Goal: Navigation & Orientation: Find specific page/section

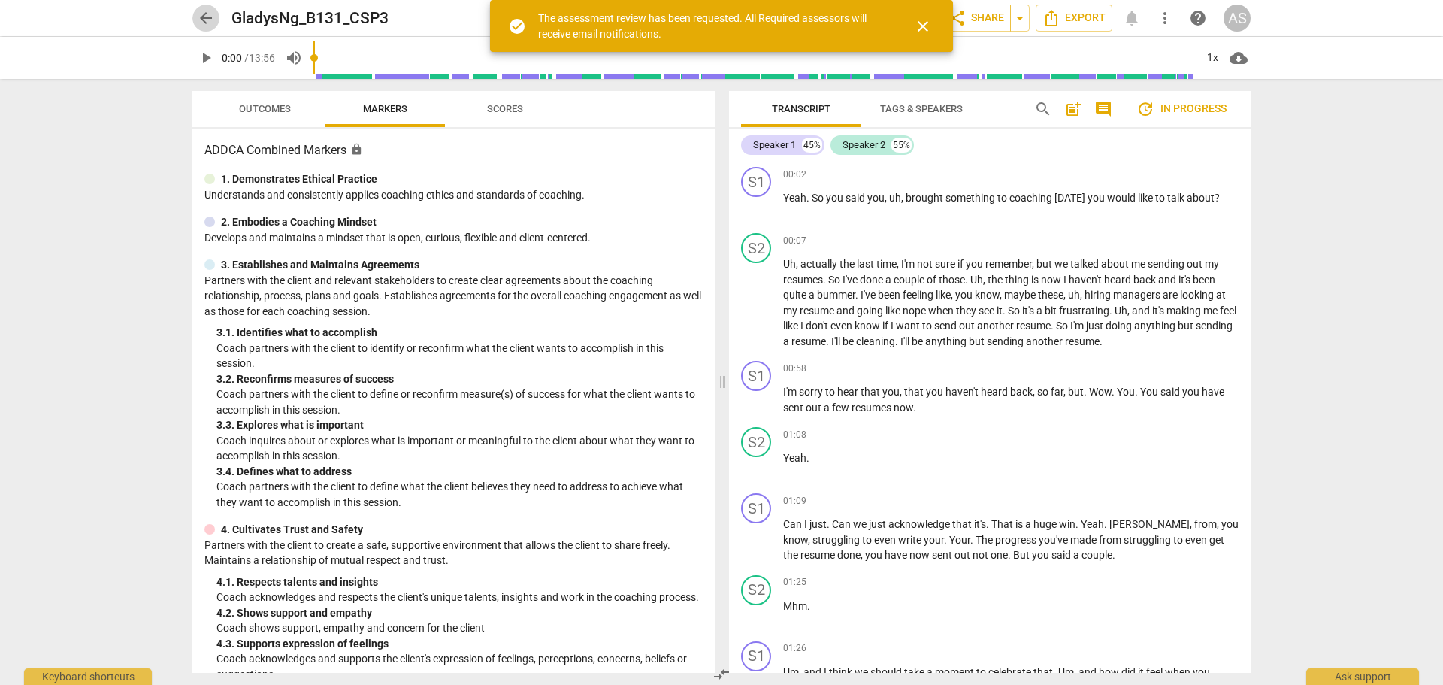
click at [203, 13] on span "arrow_back" at bounding box center [206, 18] width 18 height 18
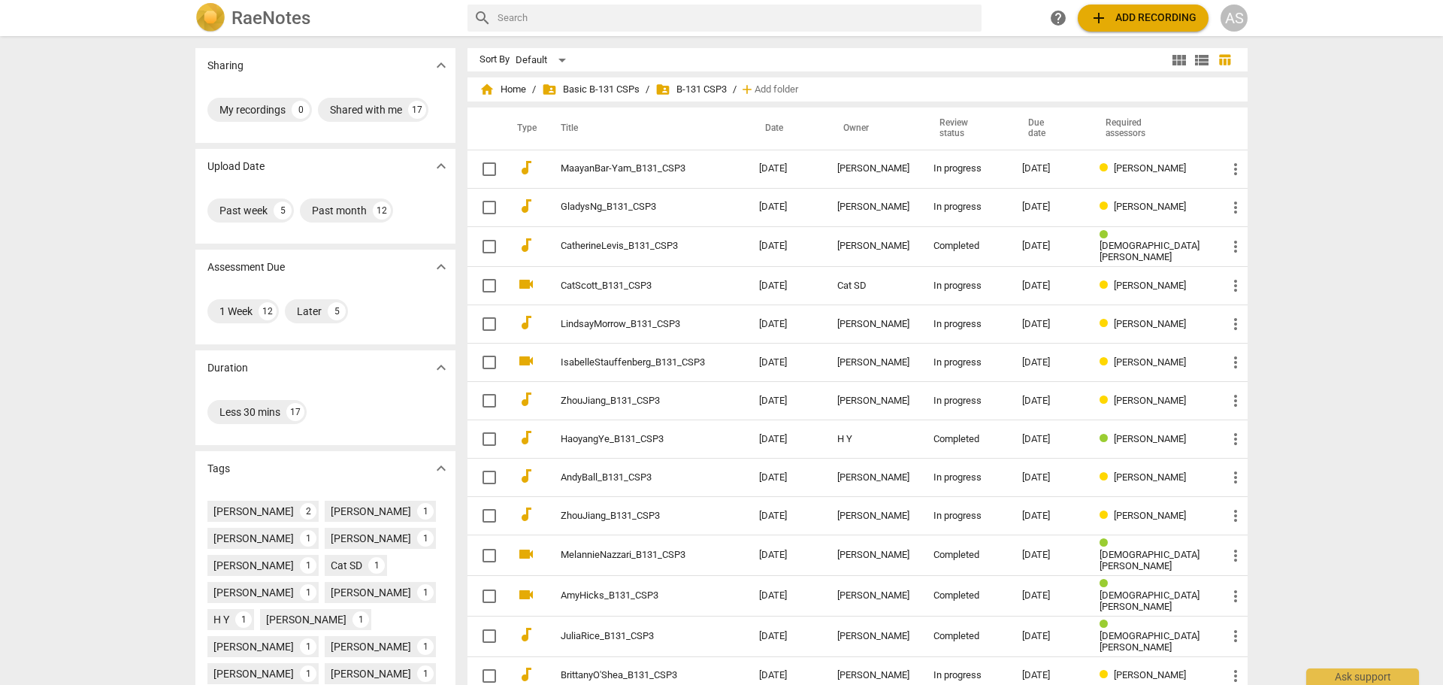
click at [532, 86] on div "home Home / folder_shared Basic B-131 CSPs / folder_shared B-131 CSP3 / add Add…" at bounding box center [857, 89] width 756 height 24
click at [515, 86] on span "home Home" at bounding box center [502, 89] width 47 height 15
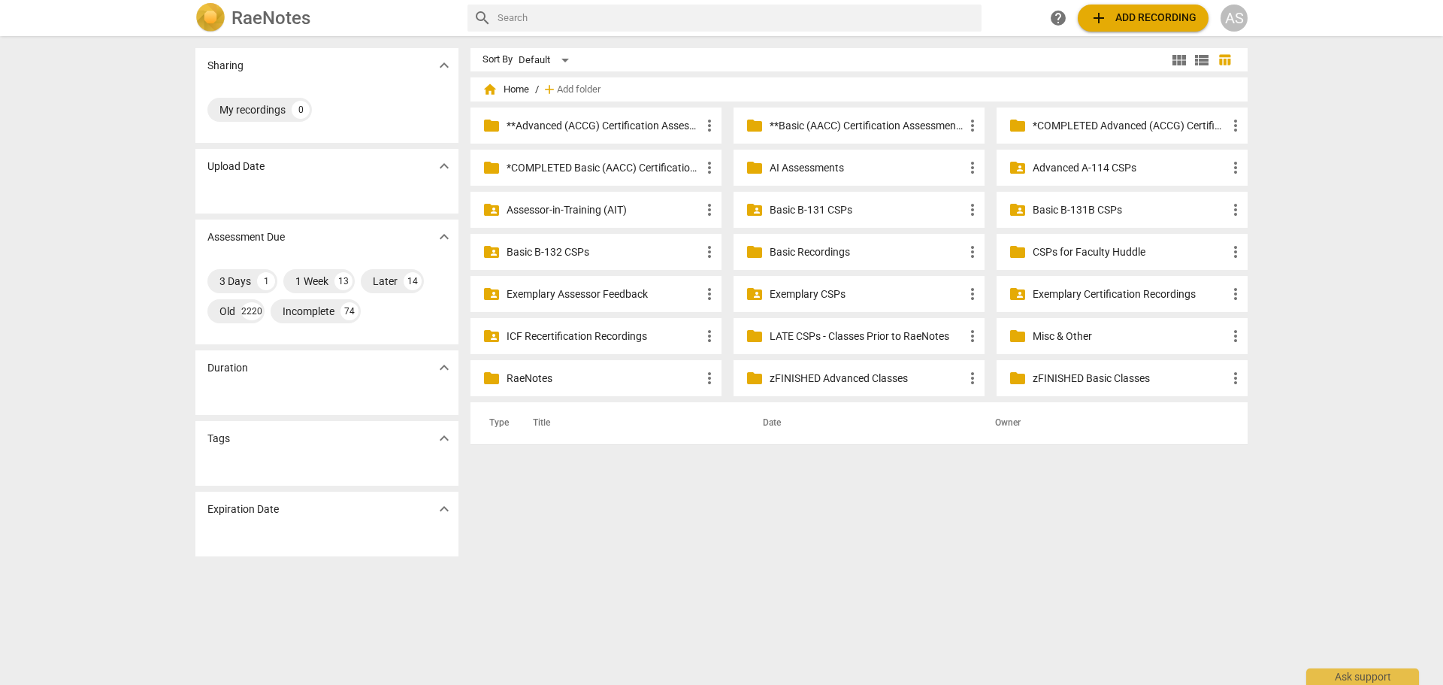
click at [1069, 210] on p "Basic B-131B CSPs" at bounding box center [1129, 210] width 194 height 16
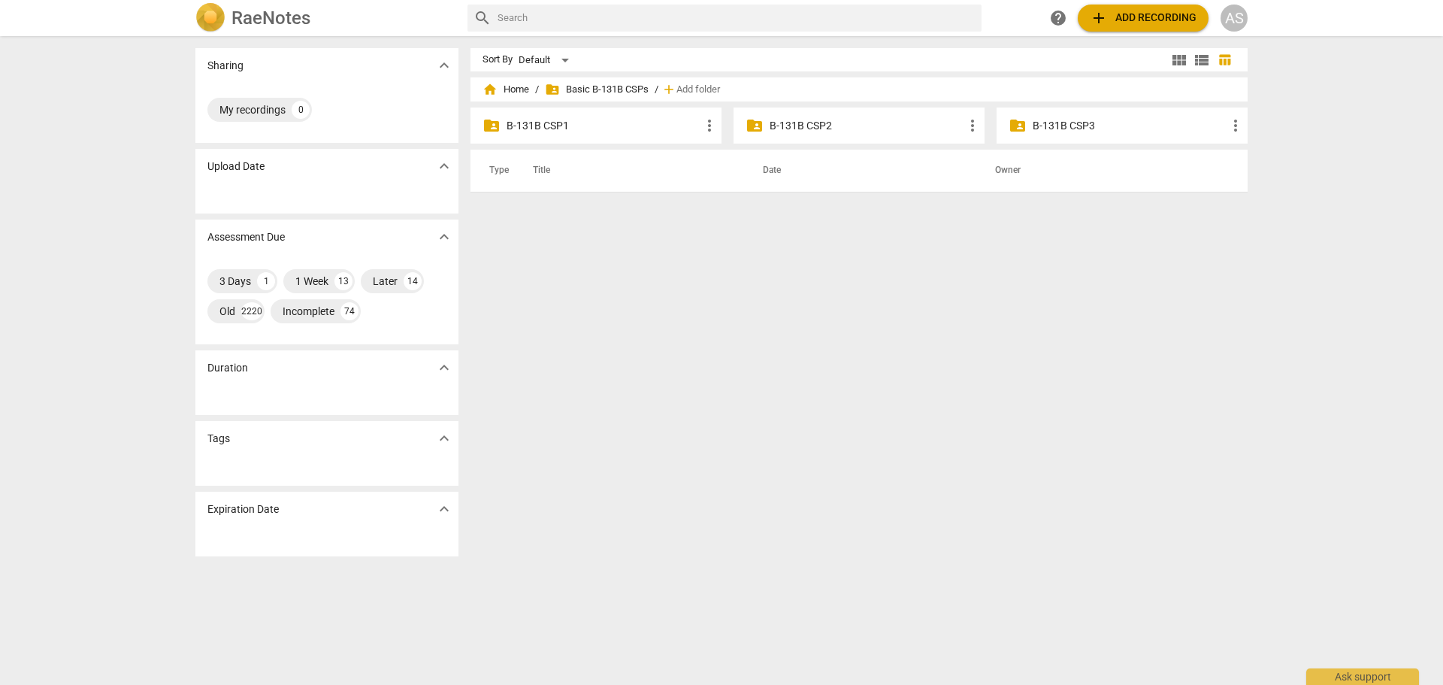
click at [595, 131] on p "B-131B CSP1" at bounding box center [603, 126] width 194 height 16
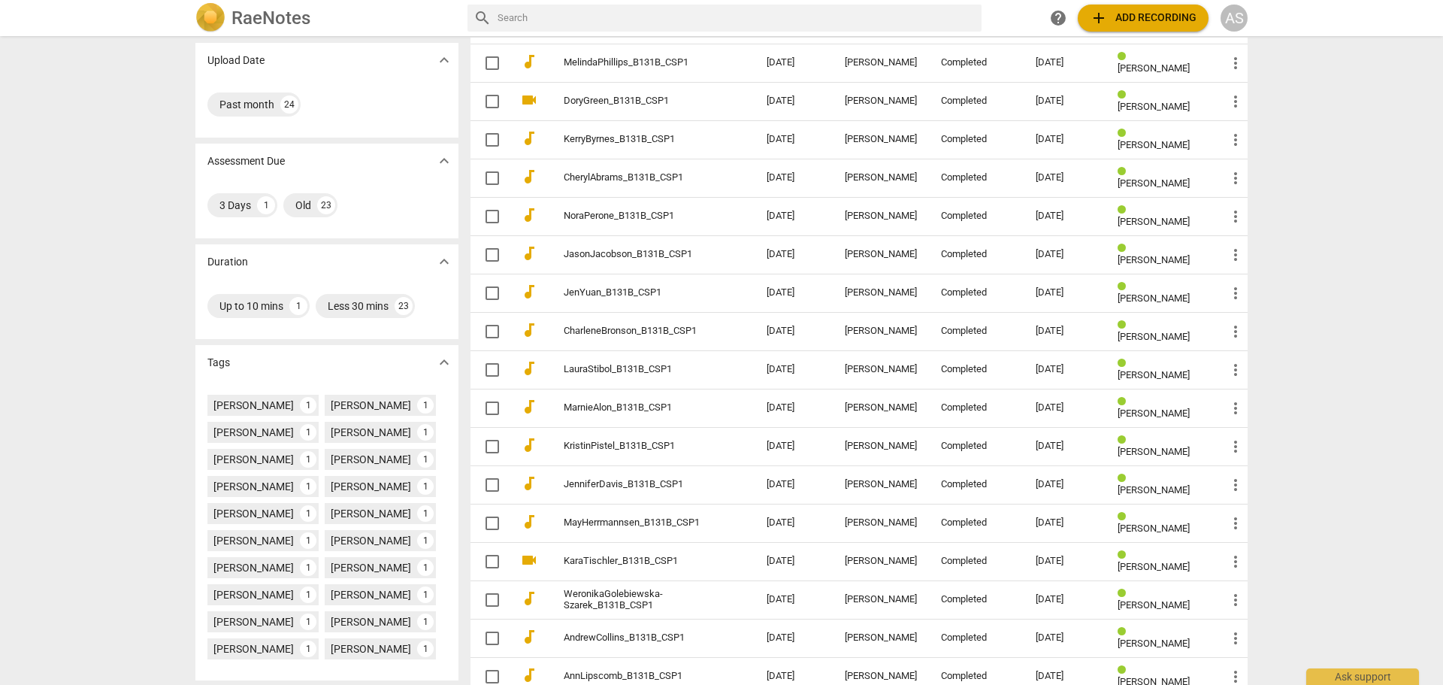
scroll to position [79, 0]
